Goal: Transaction & Acquisition: Purchase product/service

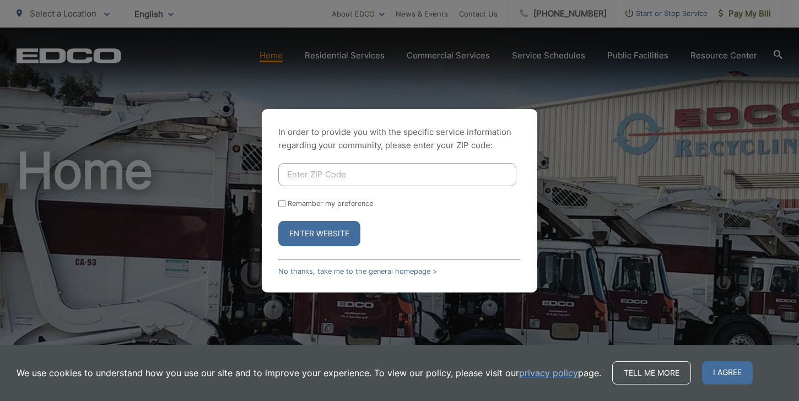
click at [398, 175] on input "Enter ZIP Code" at bounding box center [397, 174] width 238 height 23
type input "92083"
click at [278, 203] on input "Remember my preference" at bounding box center [281, 203] width 7 height 7
checkbox input "true"
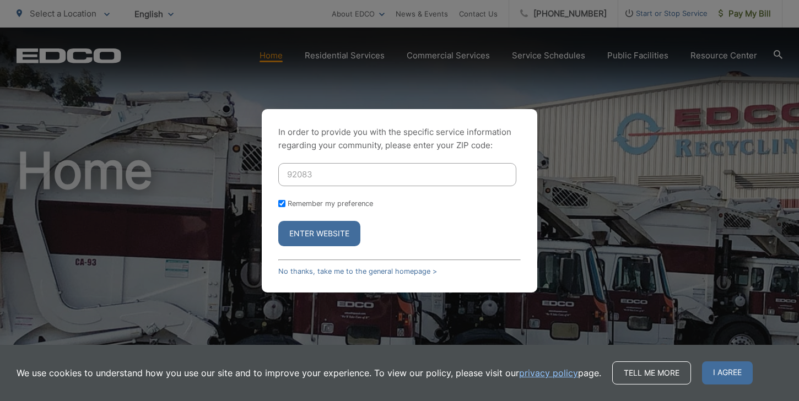
click at [310, 232] on button "Enter Website" at bounding box center [319, 233] width 82 height 25
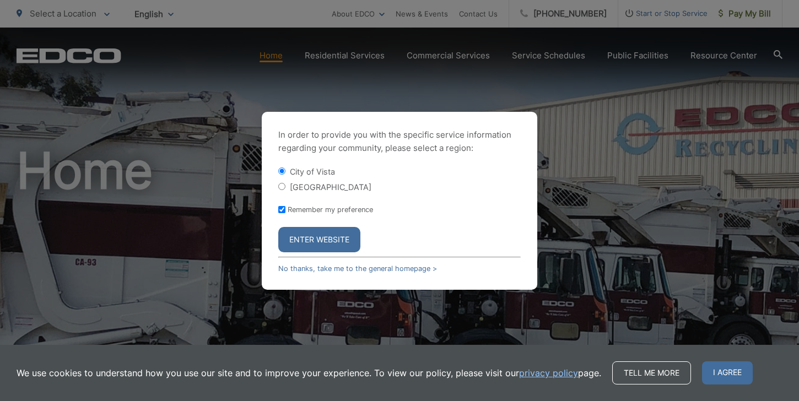
click at [312, 237] on button "Enter Website" at bounding box center [319, 239] width 82 height 25
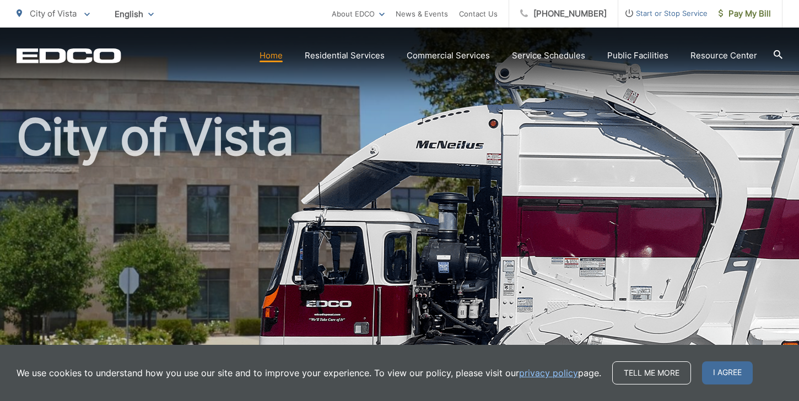
scroll to position [35, 0]
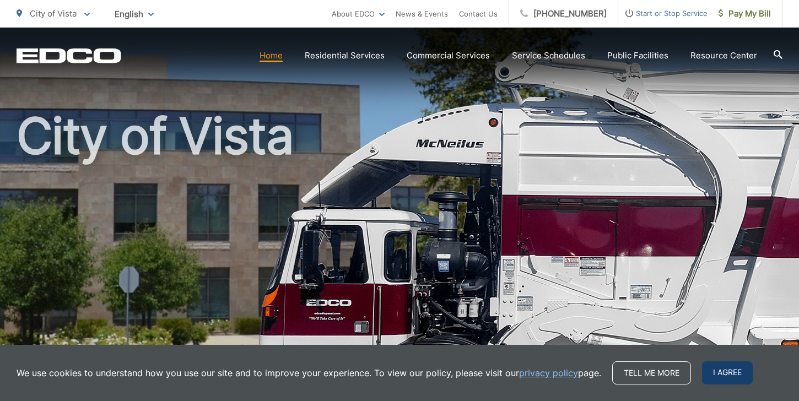
click at [715, 373] on span "I agree" at bounding box center [727, 372] width 51 height 23
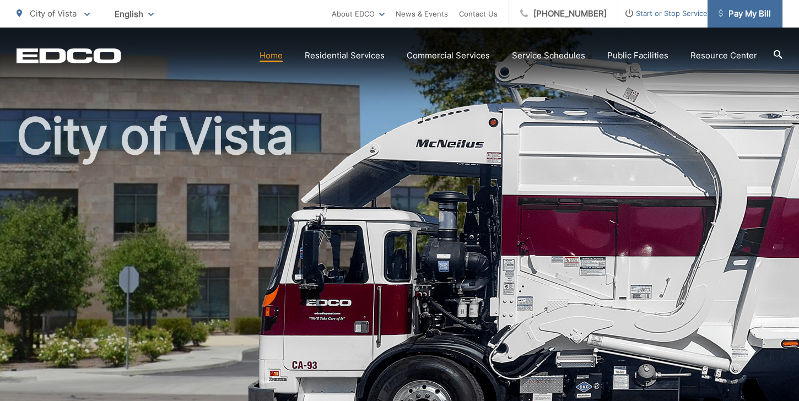
click at [746, 15] on span "Pay My Bill" at bounding box center [744, 13] width 52 height 13
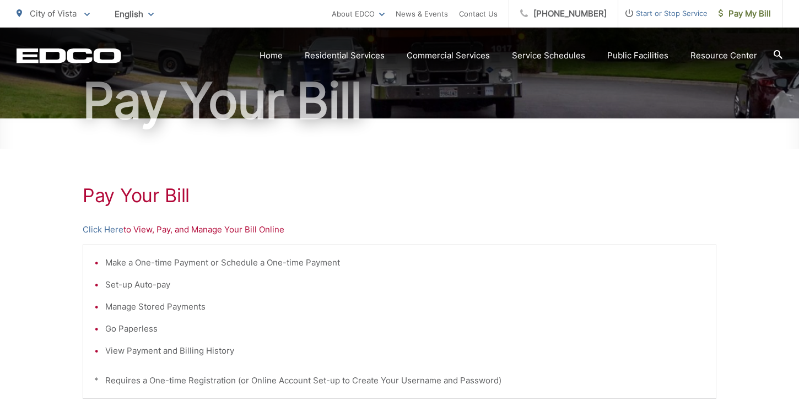
scroll to position [102, 0]
click at [103, 226] on link "Click Here" at bounding box center [103, 229] width 41 height 13
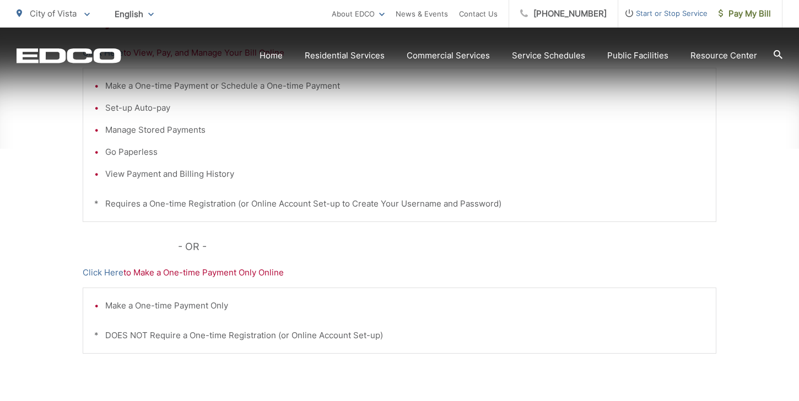
scroll to position [281, 0]
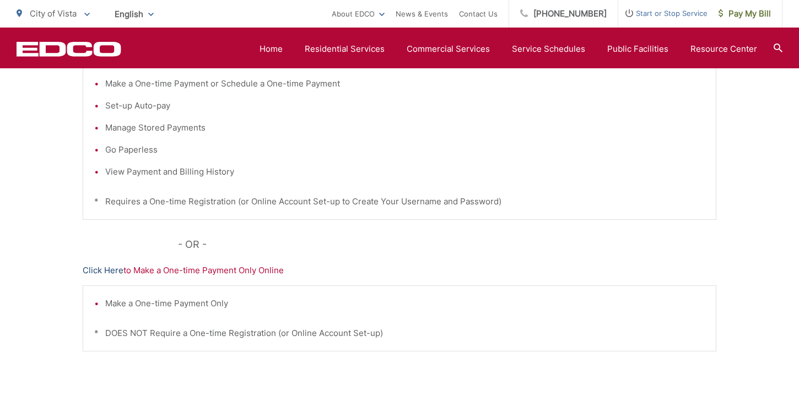
click at [100, 267] on link "Click Here" at bounding box center [103, 270] width 41 height 13
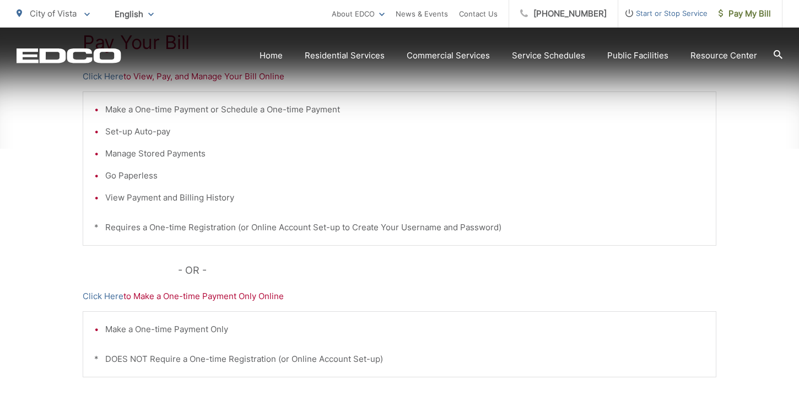
scroll to position [259, 0]
